Goal: Use online tool/utility: Use online tool/utility

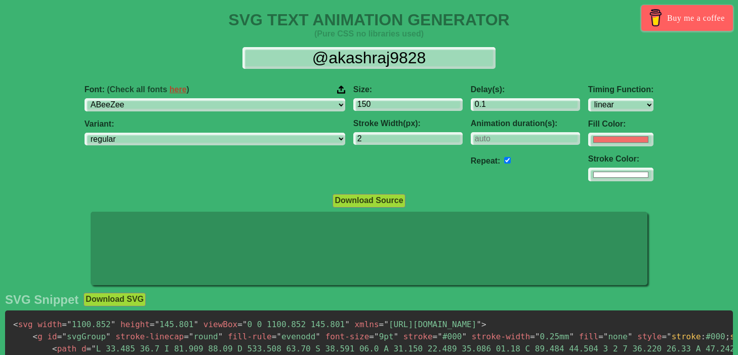
select select "linear"
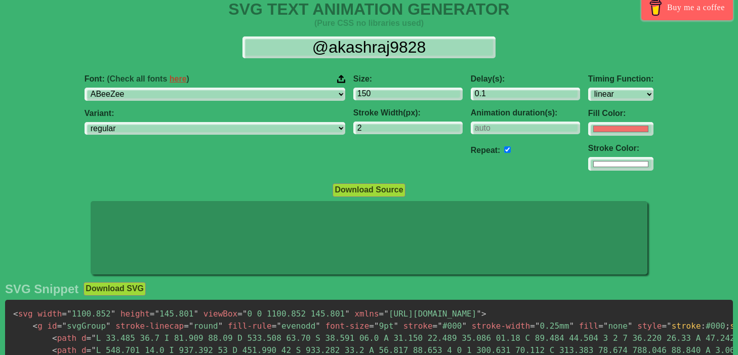
scroll to position [15, 0]
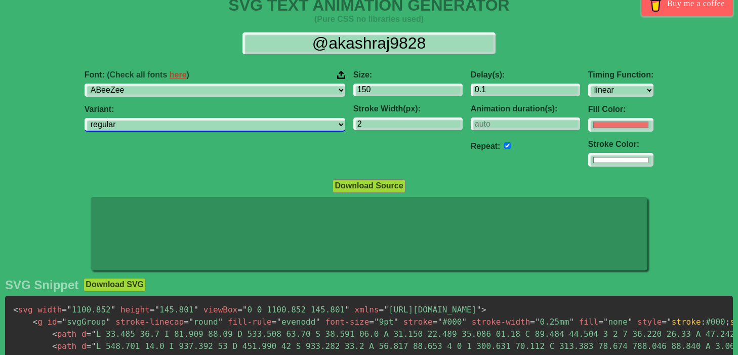
click at [264, 128] on select "regular italic" at bounding box center [215, 125] width 261 height 14
select select "italic"
click at [162, 118] on select "regular italic" at bounding box center [215, 125] width 261 height 14
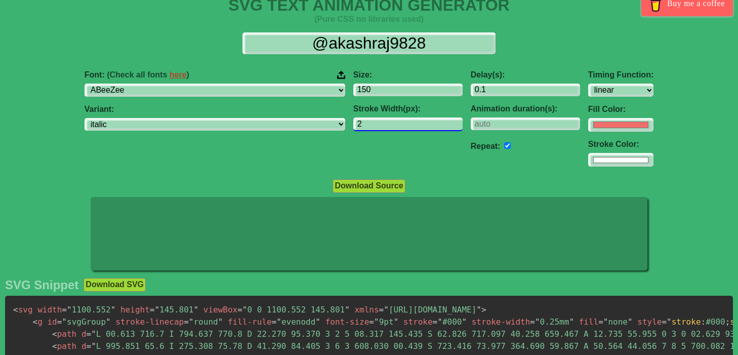
click at [353, 129] on input "2" at bounding box center [407, 124] width 109 height 14
type input "1"
click at [584, 100] on div "Timing Function: ease ease-in ease-out ease-in-out linear step-start step-end F…" at bounding box center [620, 118] width 73 height 113
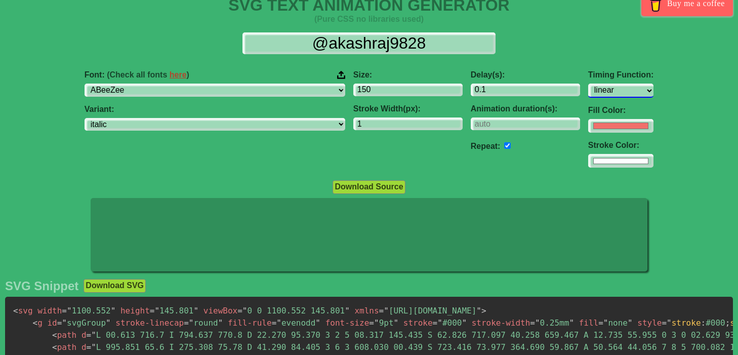
click at [588, 94] on select "ease ease-in ease-out ease-in-out linear step-start step-end" at bounding box center [620, 90] width 65 height 14
select select "ease-in"
click at [588, 83] on select "ease ease-in ease-out ease-in-out linear step-start step-end" at bounding box center [620, 90] width 65 height 14
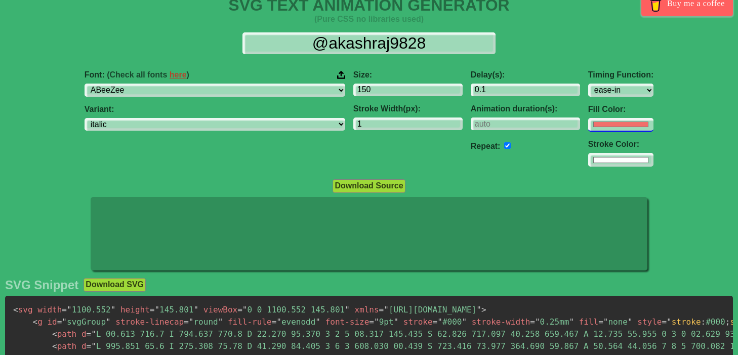
click at [588, 126] on input "#f16f6b" at bounding box center [620, 125] width 65 height 14
type input "#ffffff"
click at [467, 156] on div "Delay(s): 0.1 Animation duration(s): Repeat:" at bounding box center [525, 118] width 117 height 113
click at [360, 127] on input "1" at bounding box center [407, 124] width 109 height 14
type input "0"
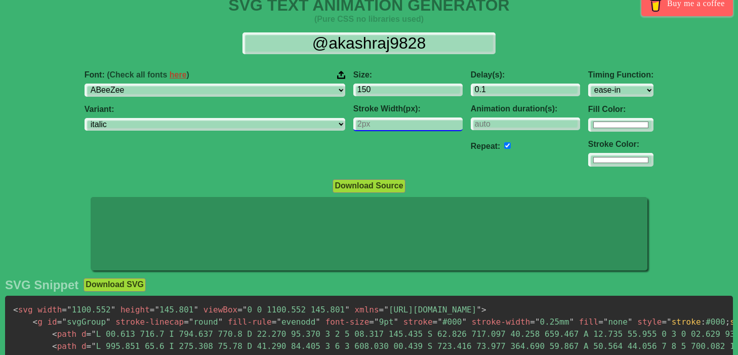
type input "1"
click at [504, 146] on input "checkbox" at bounding box center [507, 145] width 7 height 7
checkbox input "false"
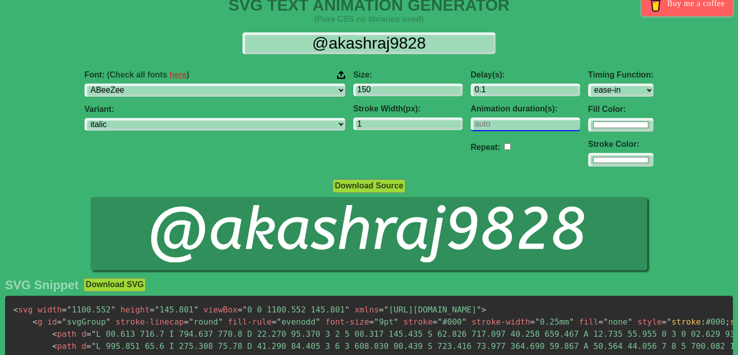
click at [471, 124] on input "number" at bounding box center [525, 124] width 109 height 14
click at [357, 89] on input "150" at bounding box center [407, 90] width 109 height 14
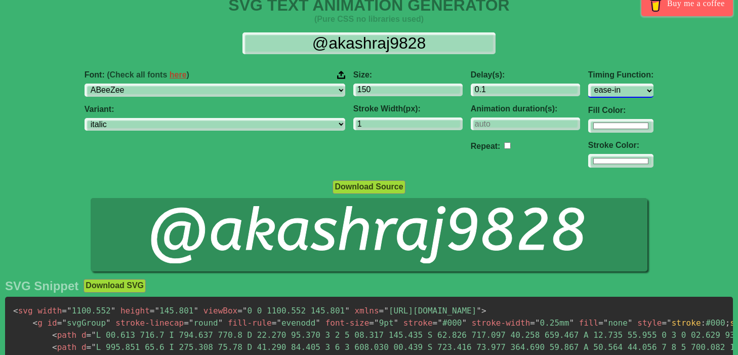
click at [588, 88] on select "ease ease-in ease-out ease-in-out linear step-start step-end" at bounding box center [620, 90] width 65 height 14
select select "ease-in-out"
click at [588, 83] on select "ease ease-in ease-out ease-in-out linear step-start step-end" at bounding box center [620, 90] width 65 height 14
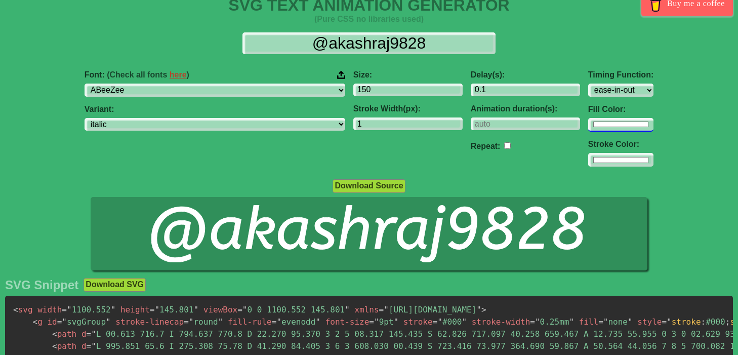
click at [584, 133] on div "Timing Function: ease ease-in ease-out ease-in-out linear step-start step-end F…" at bounding box center [620, 118] width 73 height 113
click at [588, 132] on input "#ffffff" at bounding box center [620, 125] width 65 height 14
click at [266, 101] on div "Font: (Check all fonts here ) ABeeZee [PERSON_NAME] Display AR One Sans [PERSON…" at bounding box center [214, 118] width 269 height 113
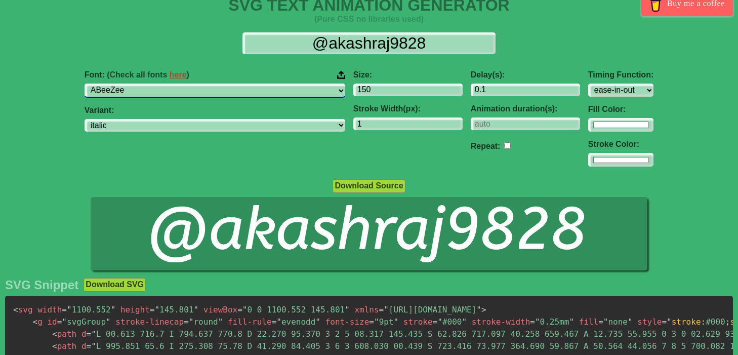
click at [272, 93] on select "ABeeZee [PERSON_NAME] Display AR One Sans [PERSON_NAME] Libre Aboreto Abril Fat…" at bounding box center [215, 90] width 261 height 14
select select "Alegreya SC"
click at [162, 83] on select "ABeeZee [PERSON_NAME] Display AR One Sans [PERSON_NAME] Libre Aboreto Abril Fat…" at bounding box center [215, 90] width 261 height 14
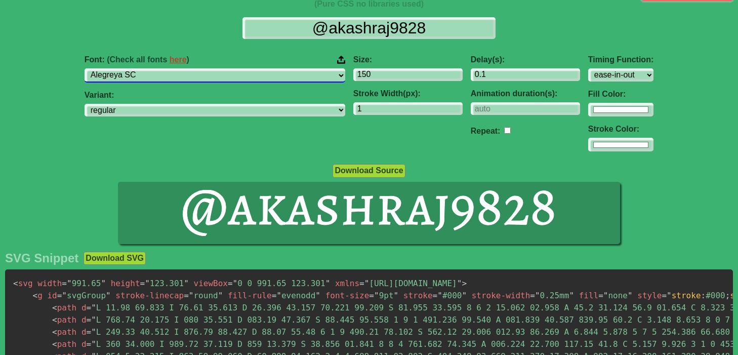
scroll to position [0, 0]
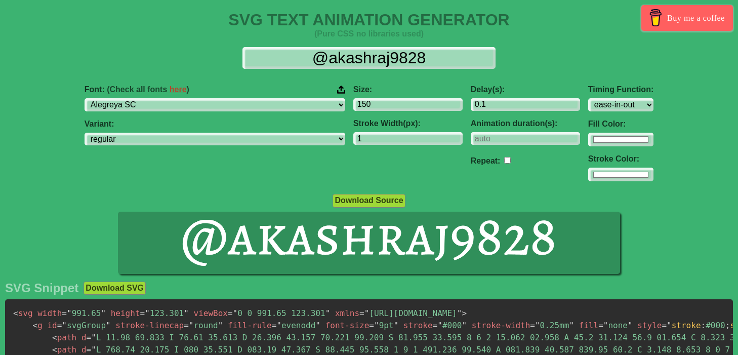
click at [421, 32] on h4 "(Pure CSS no libraries used)" at bounding box center [369, 33] width 738 height 9
click at [365, 140] on input "1" at bounding box center [407, 139] width 109 height 14
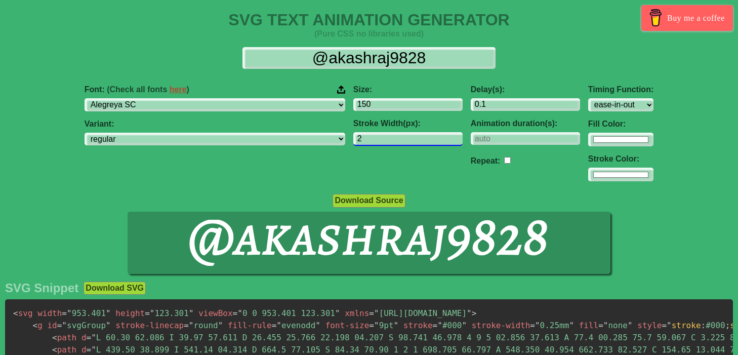
type input "1"
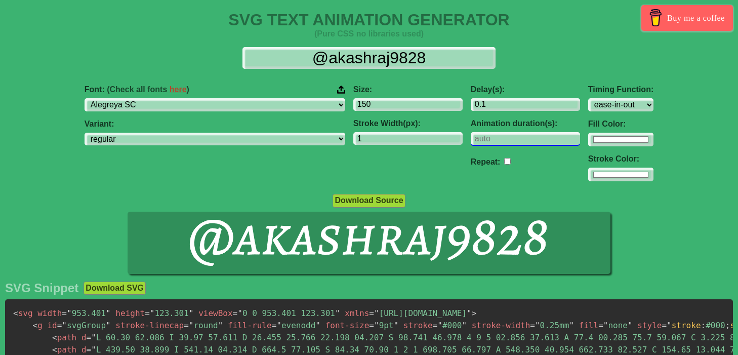
click at [471, 138] on input "number" at bounding box center [525, 139] width 109 height 14
click at [588, 168] on div "Stroke Color: #ffffff" at bounding box center [620, 167] width 65 height 27
click at [588, 179] on input "#ffffff" at bounding box center [620, 175] width 65 height 14
click at [588, 133] on div "Fill Color: #ffffff" at bounding box center [620, 132] width 65 height 27
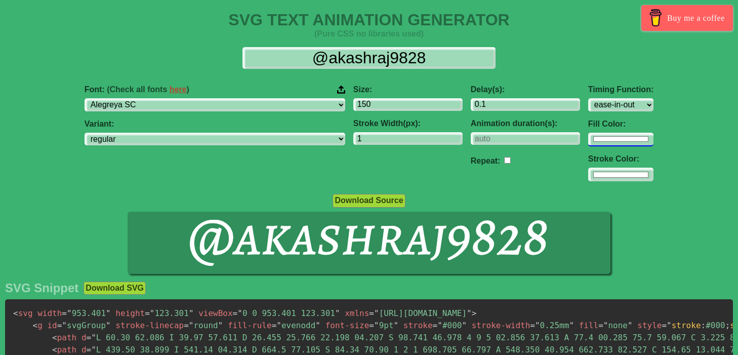
click at [588, 139] on input "#ffffff" at bounding box center [620, 140] width 65 height 14
click at [353, 135] on input "1" at bounding box center [407, 139] width 109 height 14
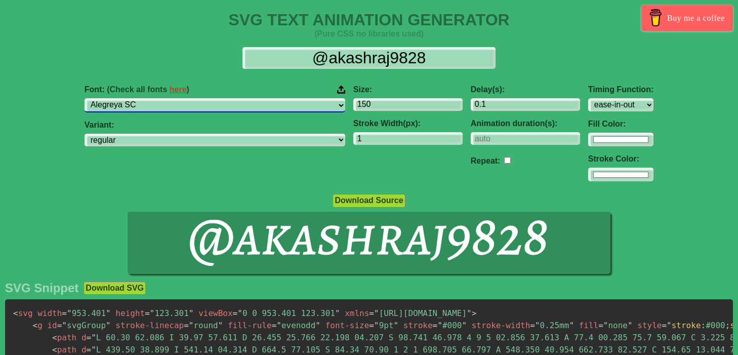
click at [256, 106] on select "ABeeZee [PERSON_NAME] Display AR One Sans [PERSON_NAME] Libre Aboreto Abril Fat…" at bounding box center [215, 105] width 261 height 14
click at [162, 98] on select "ABeeZee [PERSON_NAME] Display AR One Sans [PERSON_NAME] Libre Aboreto Abril Fat…" at bounding box center [215, 105] width 261 height 14
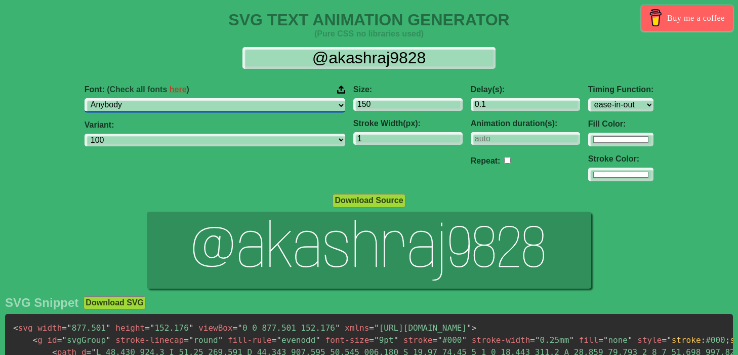
click at [276, 103] on select "ABeeZee [PERSON_NAME] Display AR One Sans [PERSON_NAME] Libre Aboreto Abril Fat…" at bounding box center [215, 105] width 261 height 14
select select "Are You Serious"
click at [162, 98] on select "ABeeZee [PERSON_NAME] Display AR One Sans [PERSON_NAME] Libre Aboreto Abril Fat…" at bounding box center [215, 105] width 261 height 14
